Goal: Transaction & Acquisition: Purchase product/service

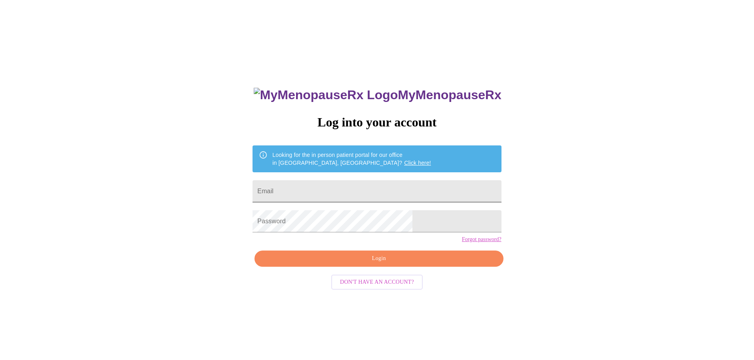
click at [343, 184] on input "Email" at bounding box center [376, 191] width 248 height 22
type input "laura@bugbusterzzz.com"
click at [501, 191] on div at bounding box center [501, 191] width 0 height 0
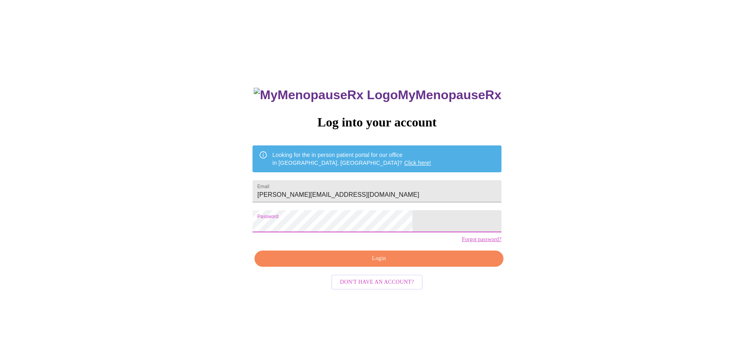
click at [321, 264] on span "Login" at bounding box center [378, 259] width 230 height 10
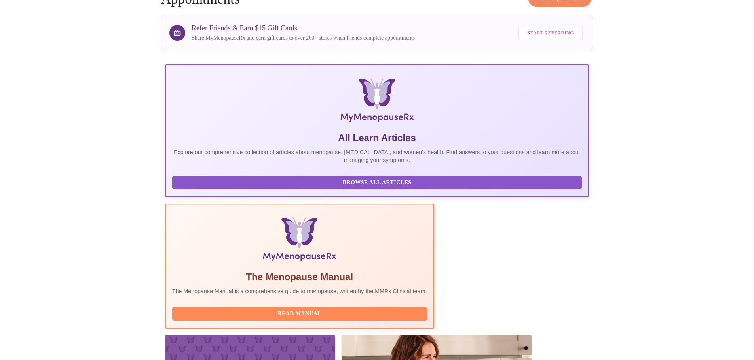
scroll to position [73, 0]
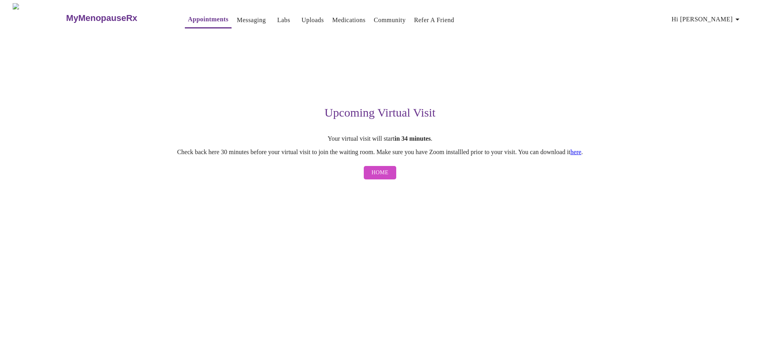
click at [581, 154] on link "here" at bounding box center [575, 152] width 11 height 7
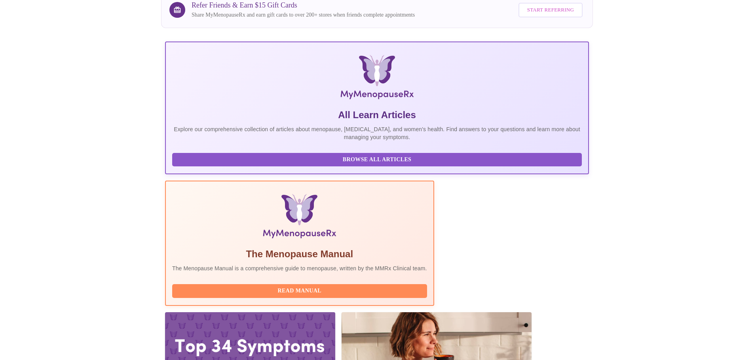
scroll to position [73, 0]
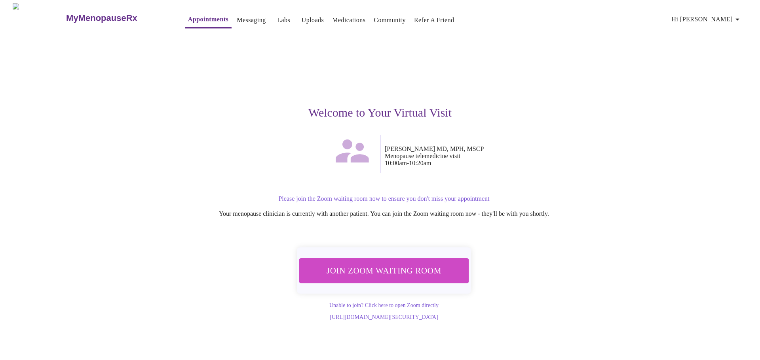
drag, startPoint x: 423, startPoint y: 265, endPoint x: 436, endPoint y: 301, distance: 38.4
click at [436, 301] on div "Join Zoom Waiting Room Unable to join? Click here to open Zoom directly https:/…" at bounding box center [379, 280] width 487 height 81
click at [402, 314] on link "https://us06web.zoom.us/j/83472068384?pwd=rUhLBVjZUtpkdDfiPteLVQazv1dhf5.1" at bounding box center [384, 317] width 108 height 6
click at [350, 304] on link "Unable to join? Click here to open Zoom directly" at bounding box center [383, 306] width 109 height 6
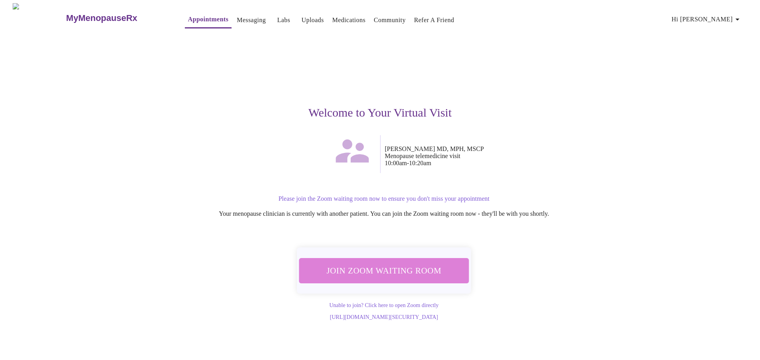
click at [386, 266] on span "Join Zoom Waiting Room" at bounding box center [383, 270] width 149 height 15
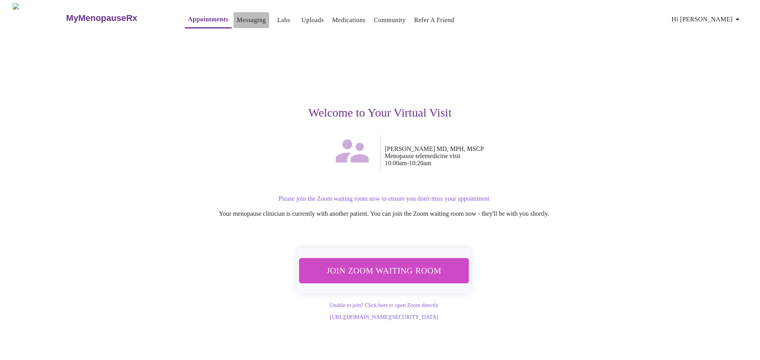
click at [237, 17] on link "Messaging" at bounding box center [251, 20] width 29 height 11
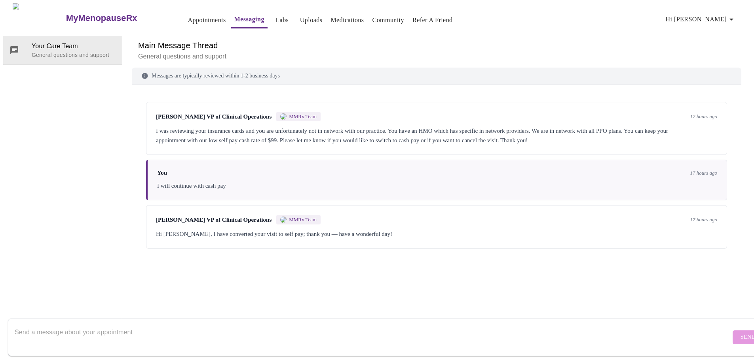
click at [188, 16] on link "Appointments" at bounding box center [207, 20] width 38 height 11
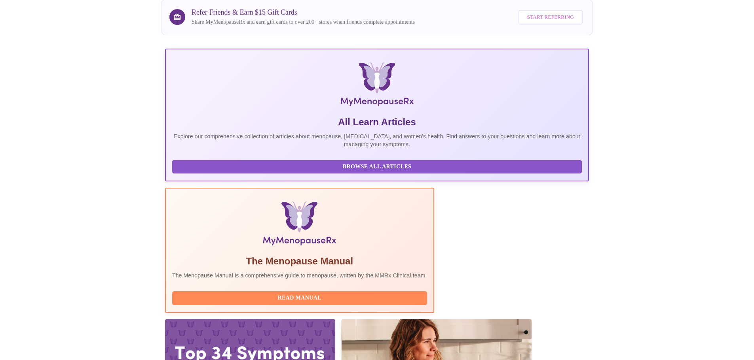
scroll to position [73, 0]
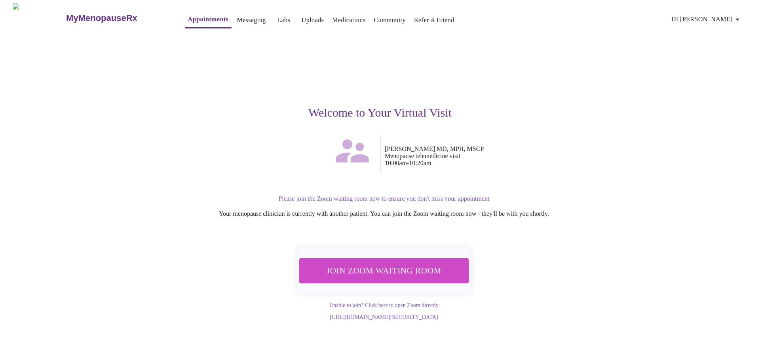
click at [404, 268] on span "Join Zoom Waiting Room" at bounding box center [383, 270] width 149 height 15
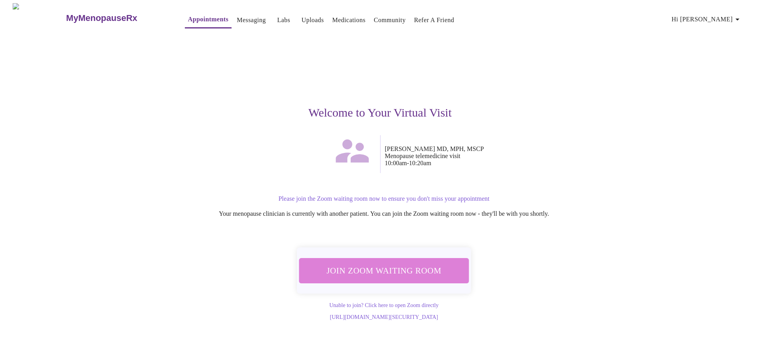
click at [411, 263] on span "Join Zoom Waiting Room" at bounding box center [383, 270] width 149 height 15
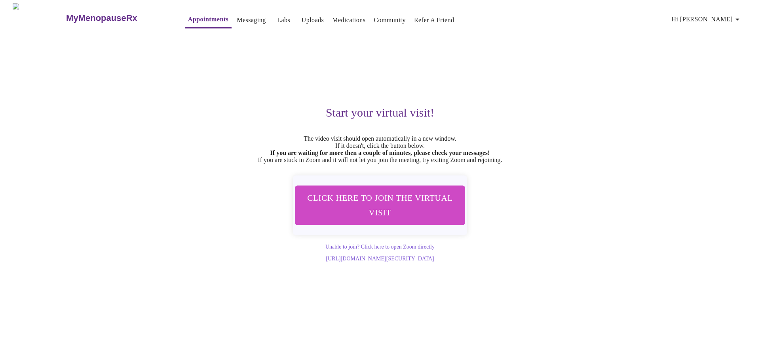
click at [243, 19] on link "Messaging" at bounding box center [251, 20] width 29 height 11
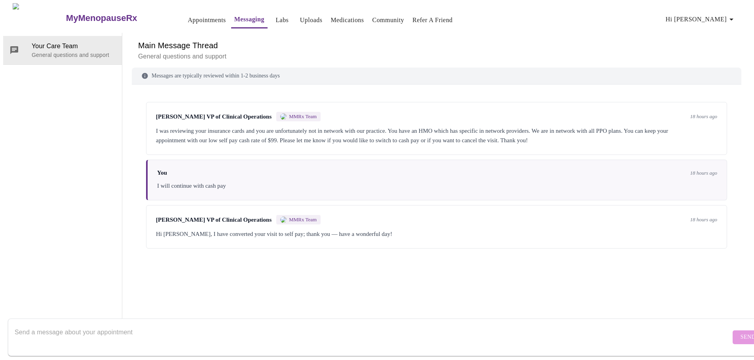
click at [275, 16] on link "Labs" at bounding box center [281, 20] width 13 height 11
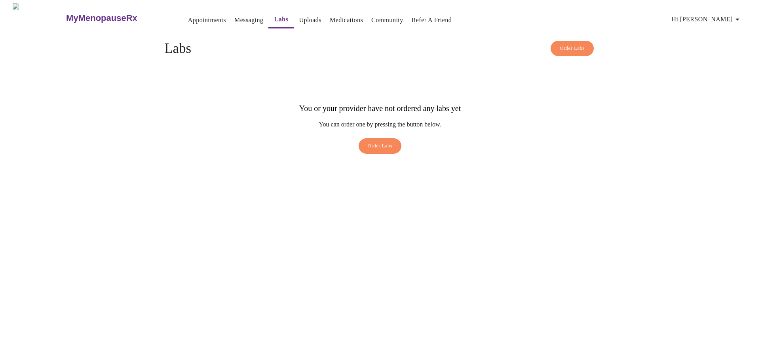
click at [335, 23] on button "Medications" at bounding box center [346, 20] width 40 height 16
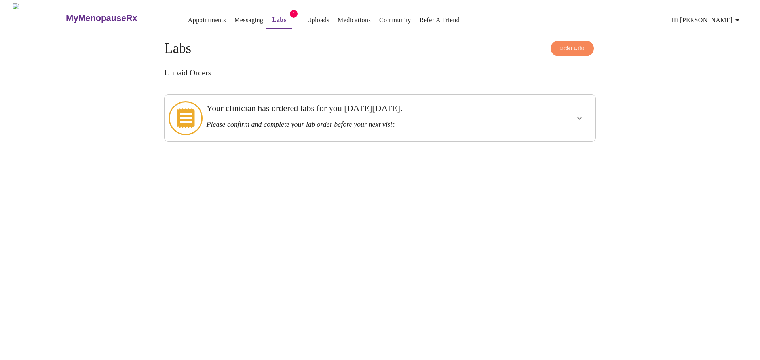
click at [579, 114] on icon "show more" at bounding box center [578, 118] width 9 height 9
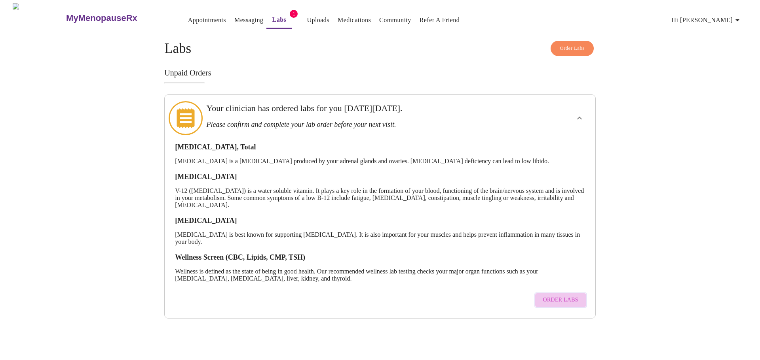
click at [574, 295] on span "Order Labs" at bounding box center [560, 300] width 35 height 10
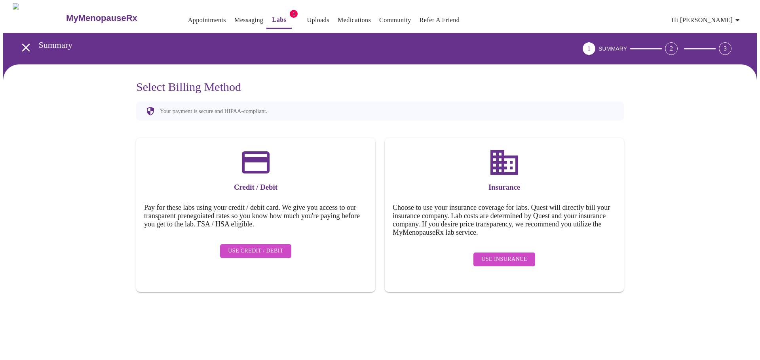
click at [267, 247] on span "Use Credit / Debit" at bounding box center [255, 251] width 55 height 10
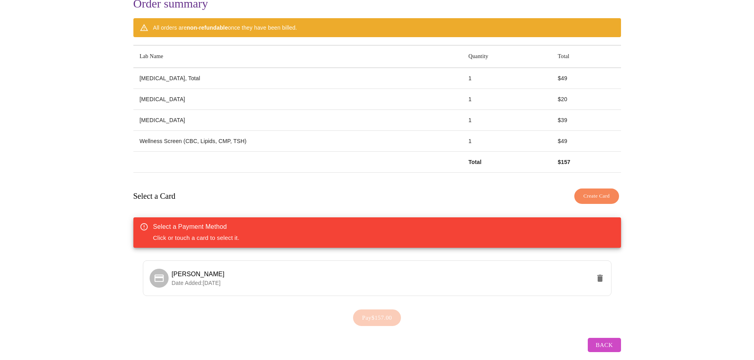
scroll to position [92, 0]
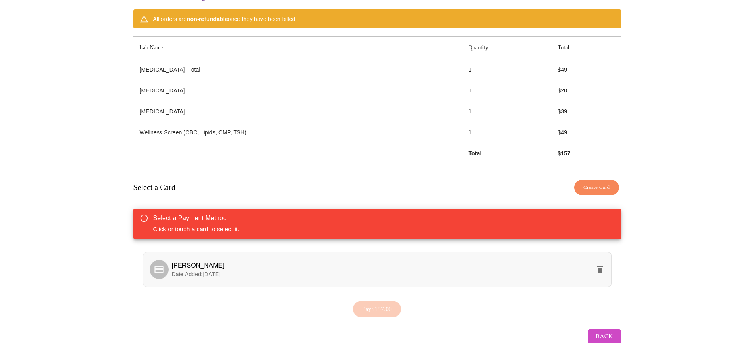
click at [255, 274] on p "Date Added: 09-29-2025" at bounding box center [381, 275] width 419 height 8
drag, startPoint x: 173, startPoint y: 191, endPoint x: 309, endPoint y: 175, distance: 136.3
click at [174, 191] on div "Select a Card Create Card" at bounding box center [376, 187] width 487 height 23
drag, startPoint x: 166, startPoint y: 214, endPoint x: 172, endPoint y: 262, distance: 48.2
click at [166, 216] on div "Select a Payment Method" at bounding box center [196, 218] width 86 height 9
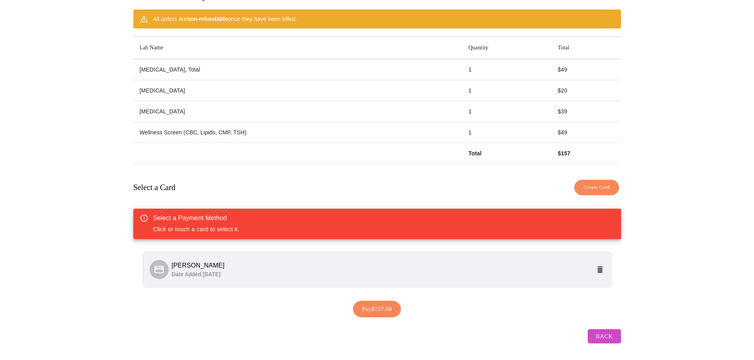
click at [172, 264] on span "Laura Allen" at bounding box center [198, 265] width 53 height 7
click at [201, 264] on span "Laura Allen" at bounding box center [198, 265] width 53 height 7
click at [381, 305] on span "Pay $157.00" at bounding box center [377, 309] width 30 height 10
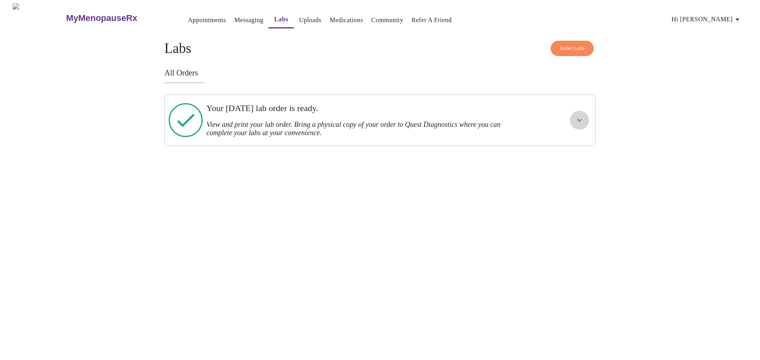
click at [582, 121] on icon "show more" at bounding box center [578, 120] width 9 height 9
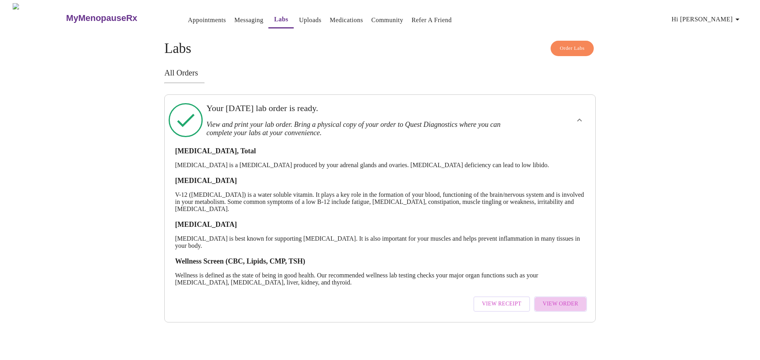
click at [570, 304] on span "View Order" at bounding box center [560, 304] width 36 height 10
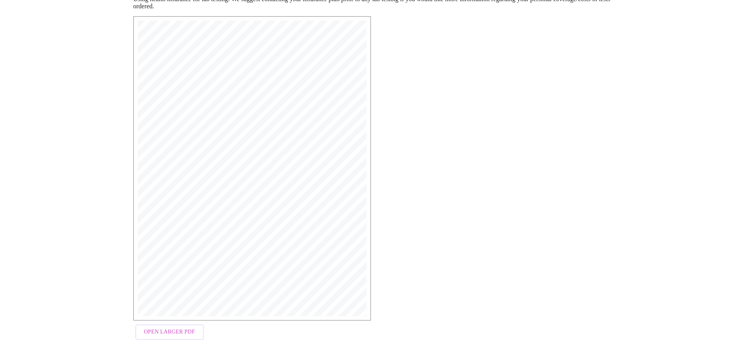
scroll to position [126, 0]
click at [182, 335] on span "Open Larger PDF" at bounding box center [169, 331] width 51 height 10
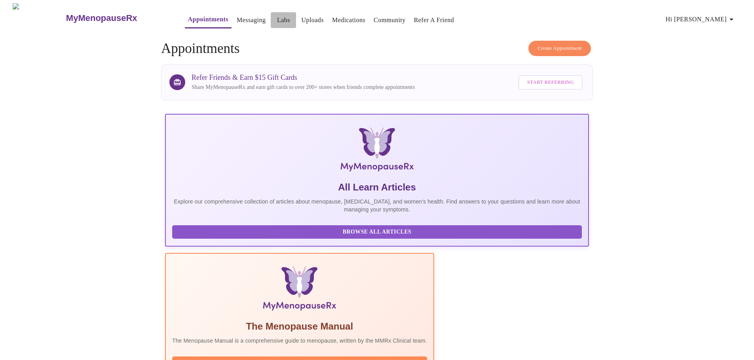
click at [277, 15] on link "Labs" at bounding box center [283, 20] width 13 height 11
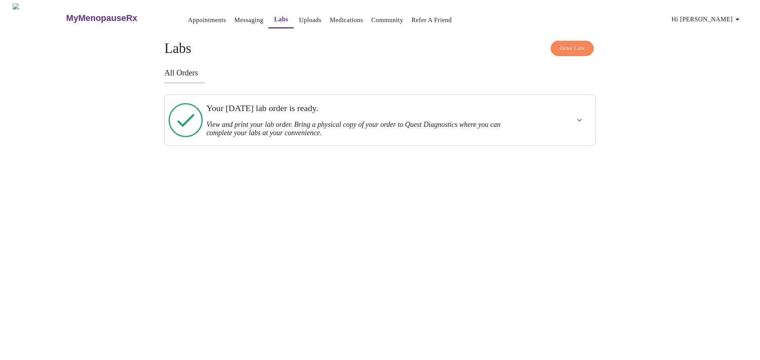
click at [276, 126] on h3 "View and print your lab order. Bring a physical copy of your order to Quest Dia…" at bounding box center [358, 129] width 305 height 17
click at [580, 116] on icon "show more" at bounding box center [578, 120] width 9 height 9
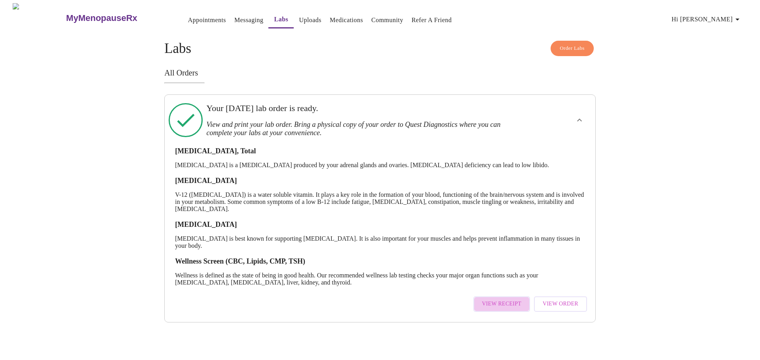
click at [511, 302] on span "View Receipt" at bounding box center [502, 304] width 40 height 10
click at [570, 50] on button "Order Labs" at bounding box center [571, 48] width 43 height 15
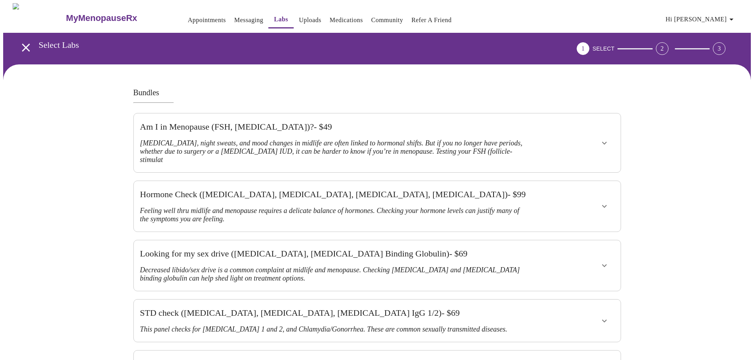
click at [234, 15] on link "Messaging" at bounding box center [248, 20] width 29 height 11
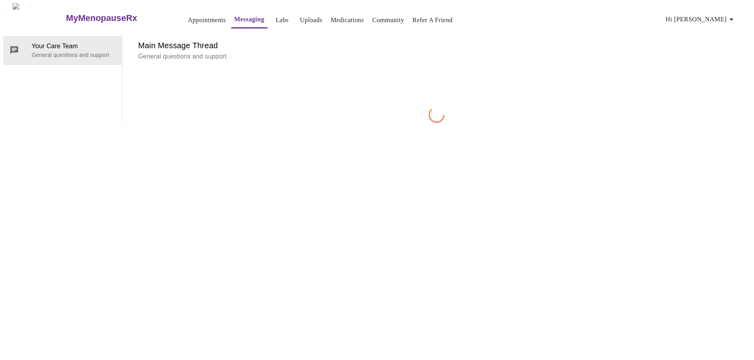
scroll to position [30, 0]
click at [331, 39] on h6 "Main Message Thread" at bounding box center [436, 45] width 597 height 13
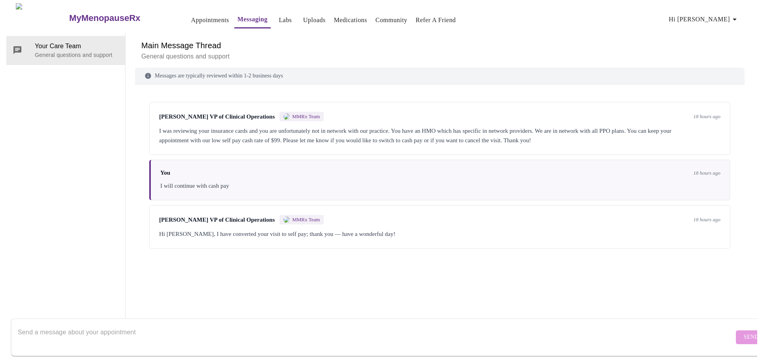
scroll to position [0, 0]
click at [345, 19] on link "Medications" at bounding box center [346, 20] width 33 height 11
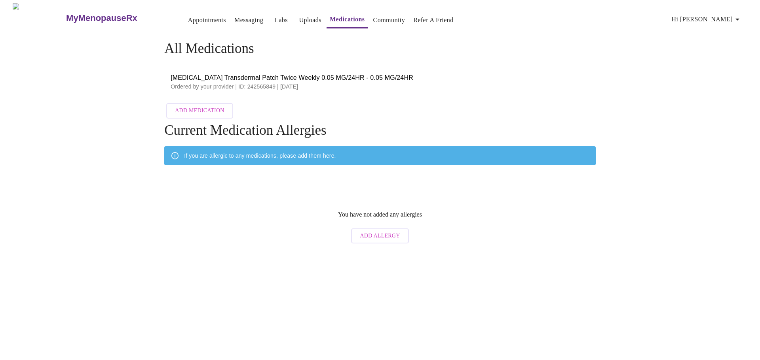
click at [273, 68] on li "[MEDICAL_DATA] Transdermal Patch Twice Weekly 0.05 MG/24HR - 0.05 MG/24HR Order…" at bounding box center [379, 82] width 431 height 28
click at [273, 83] on p "Ordered by your provider | ID: 242565849 | [DATE]" at bounding box center [379, 87] width 419 height 8
drag, startPoint x: 215, startPoint y: 159, endPoint x: 220, endPoint y: 157, distance: 5.5
click at [215, 159] on div "If you are allergic to any medications, please add them here." at bounding box center [260, 156] width 152 height 14
